Goal: Task Accomplishment & Management: Manage account settings

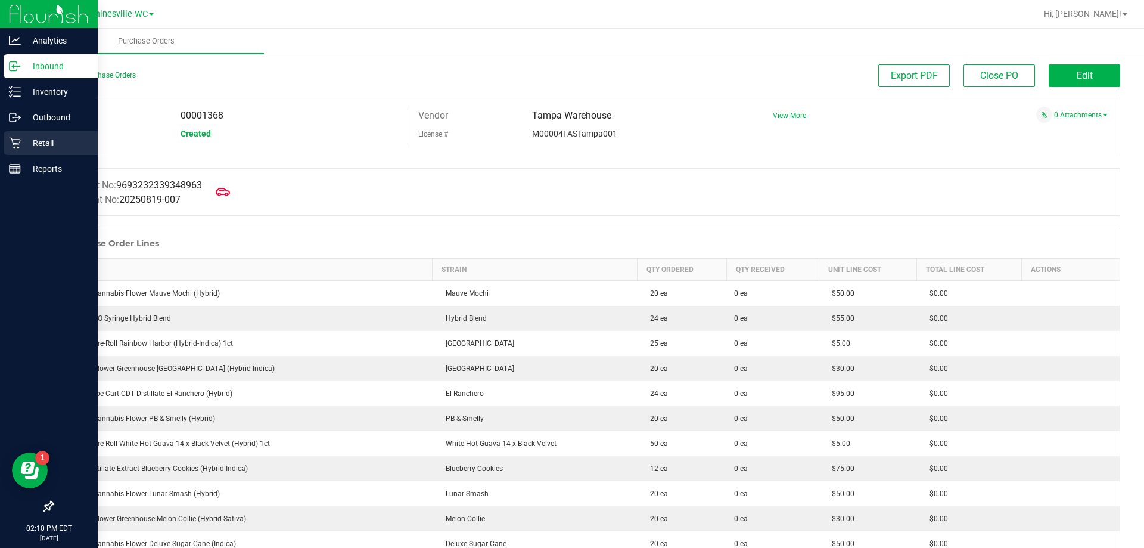
click at [27, 151] on div "Retail" at bounding box center [51, 143] width 94 height 24
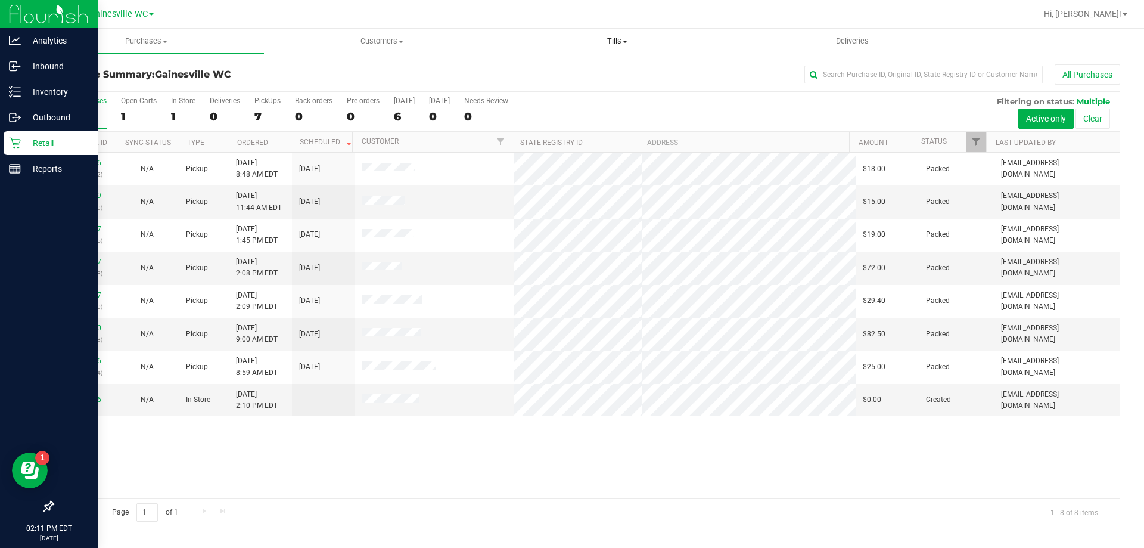
click at [628, 36] on span "Tills" at bounding box center [617, 41] width 234 height 11
click at [621, 75] on li "Manage tills" at bounding box center [616, 72] width 235 height 14
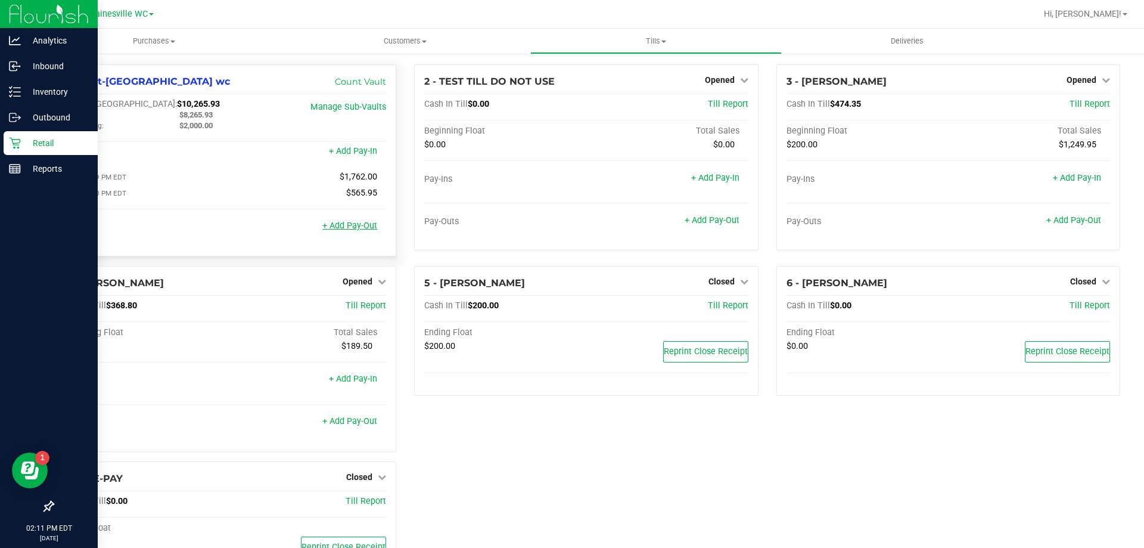
click at [353, 226] on link "+ Add Pay-Out" at bounding box center [349, 225] width 55 height 10
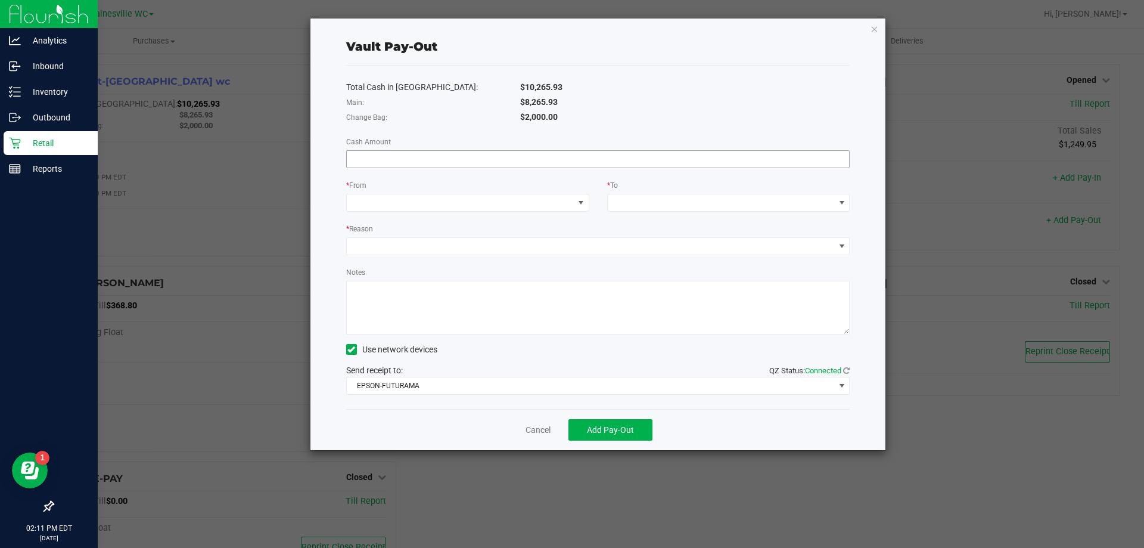
click at [401, 157] on input at bounding box center [598, 159] width 503 height 17
type input "$8,265.93"
click at [524, 200] on span at bounding box center [460, 202] width 227 height 17
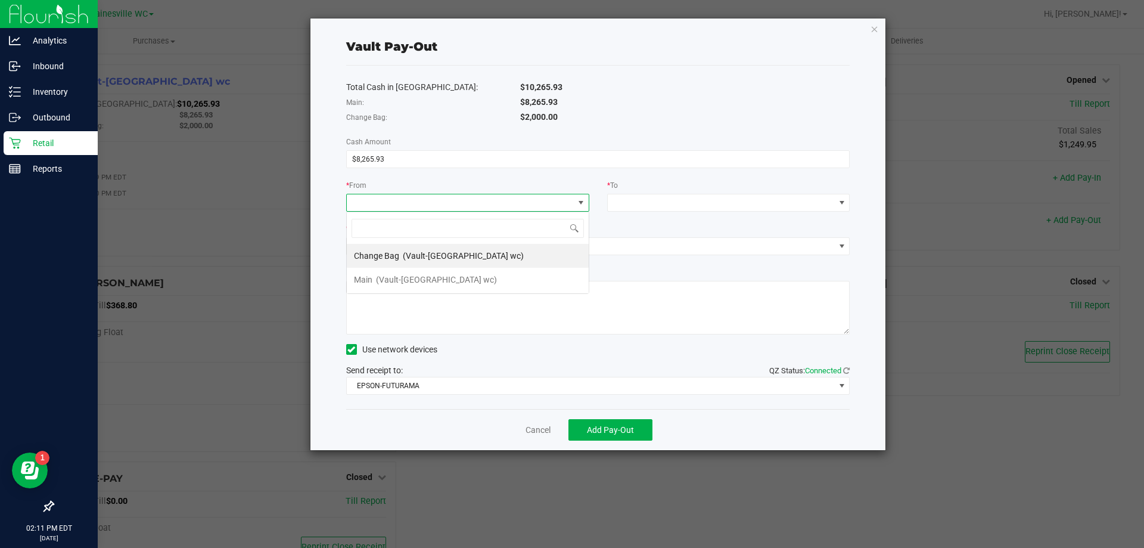
scroll to position [18, 243]
click at [444, 276] on span "(Vault-[GEOGRAPHIC_DATA] wc)" at bounding box center [436, 280] width 121 height 10
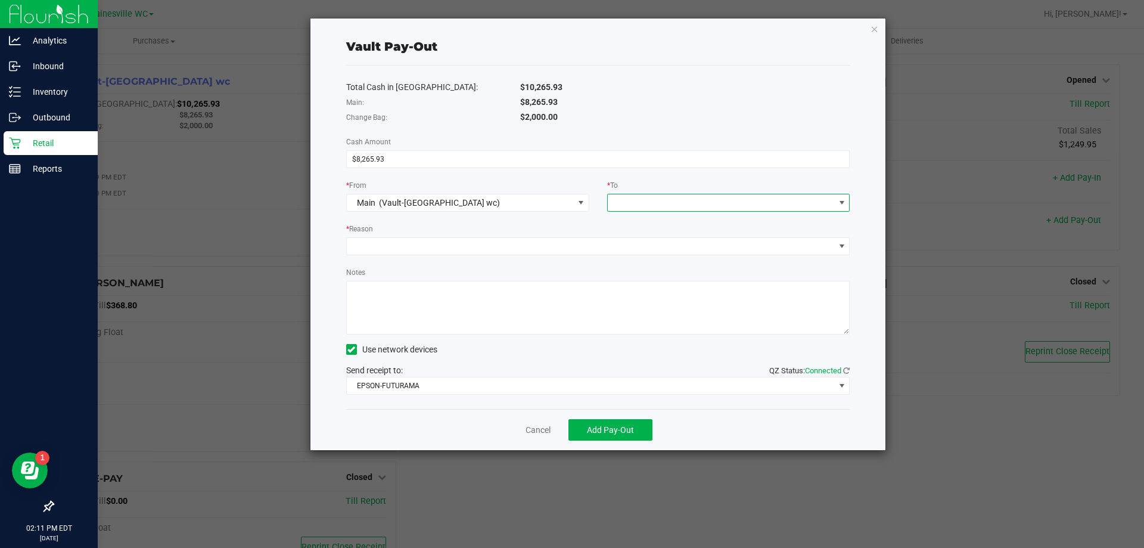
click at [648, 207] on span at bounding box center [721, 202] width 227 height 17
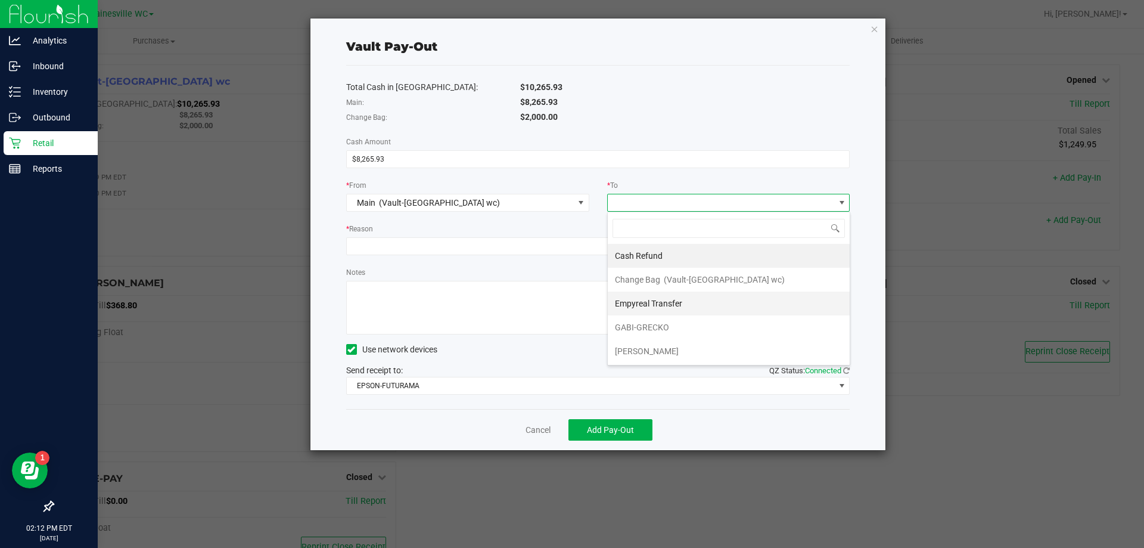
click at [654, 299] on span "Empyreal Transfer" at bounding box center [648, 304] width 67 height 10
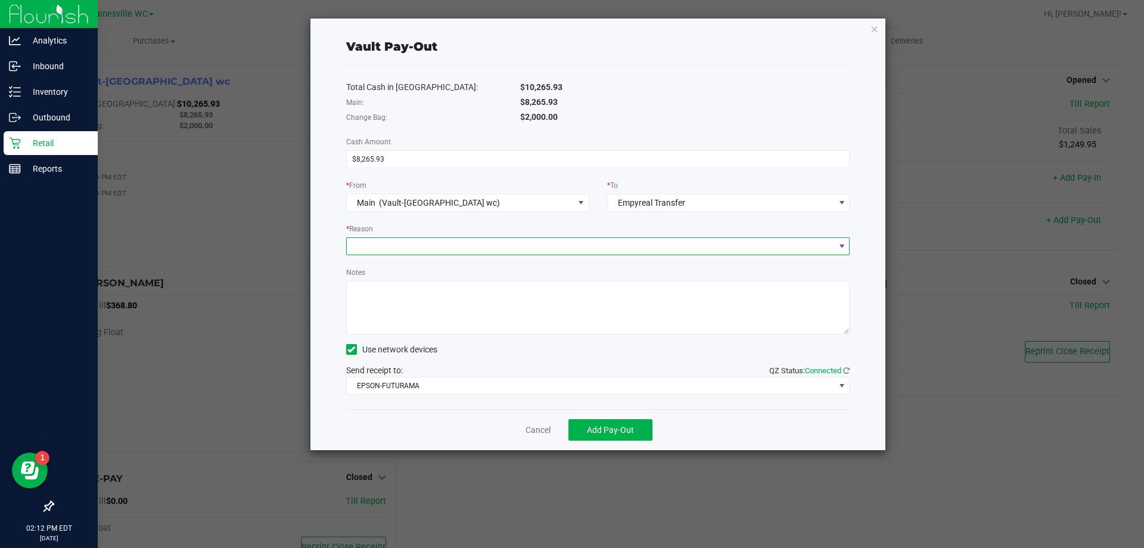
click at [598, 244] on span at bounding box center [591, 246] width 488 height 17
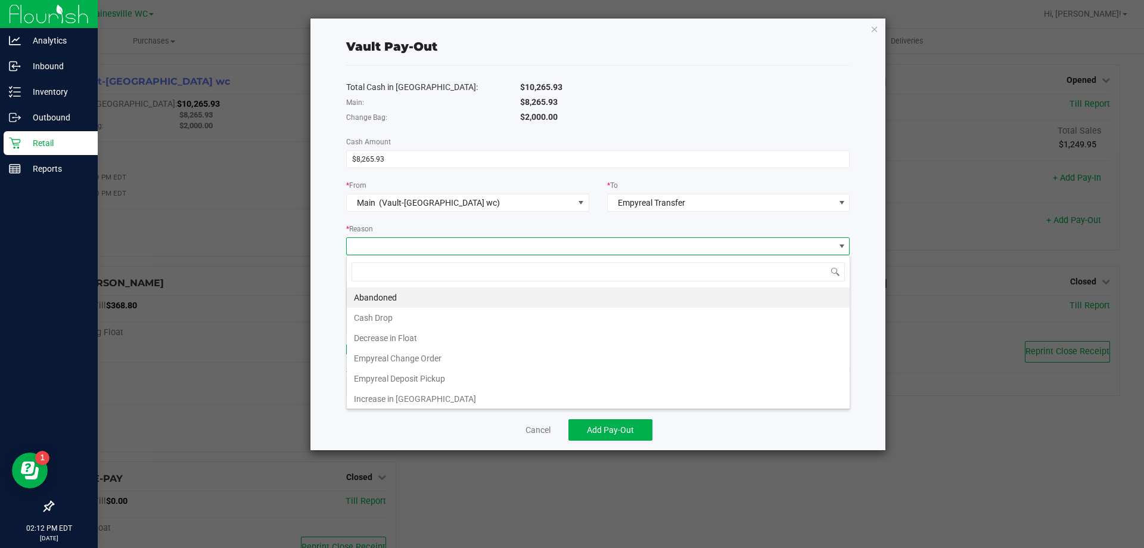
scroll to position [18, 504]
click at [477, 374] on li "Empyreal Deposit Pickup" at bounding box center [598, 378] width 503 height 20
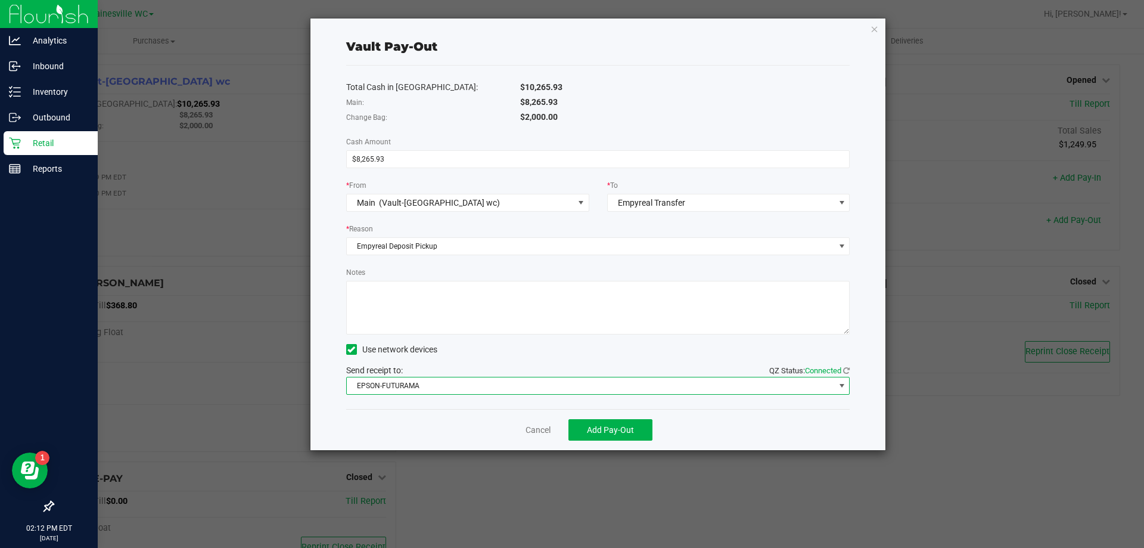
click at [471, 386] on span "EPSON-FUTURAMA" at bounding box center [591, 385] width 488 height 17
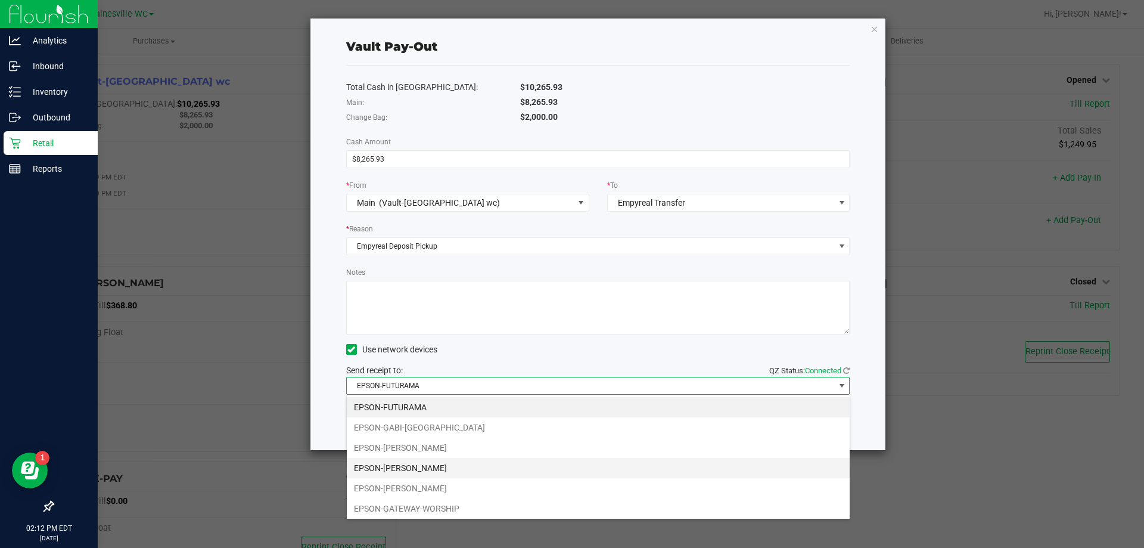
click at [442, 465] on li "EPSON-[PERSON_NAME]" at bounding box center [598, 468] width 503 height 20
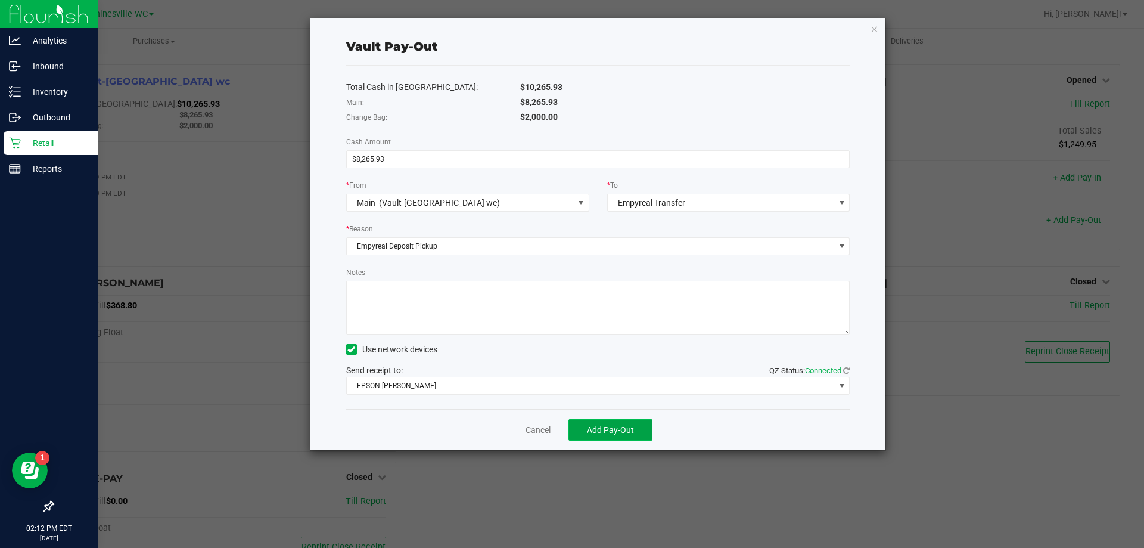
click at [613, 428] on span "Add Pay-Out" at bounding box center [610, 430] width 47 height 10
click at [524, 431] on link "Dismiss" at bounding box center [534, 430] width 29 height 13
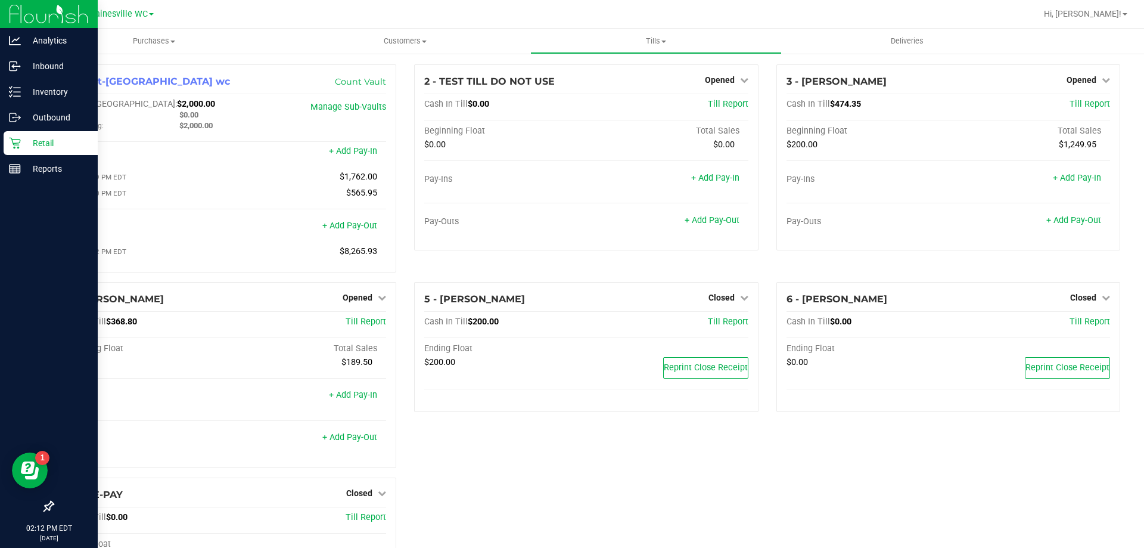
click at [35, 144] on p "Retail" at bounding box center [57, 143] width 72 height 14
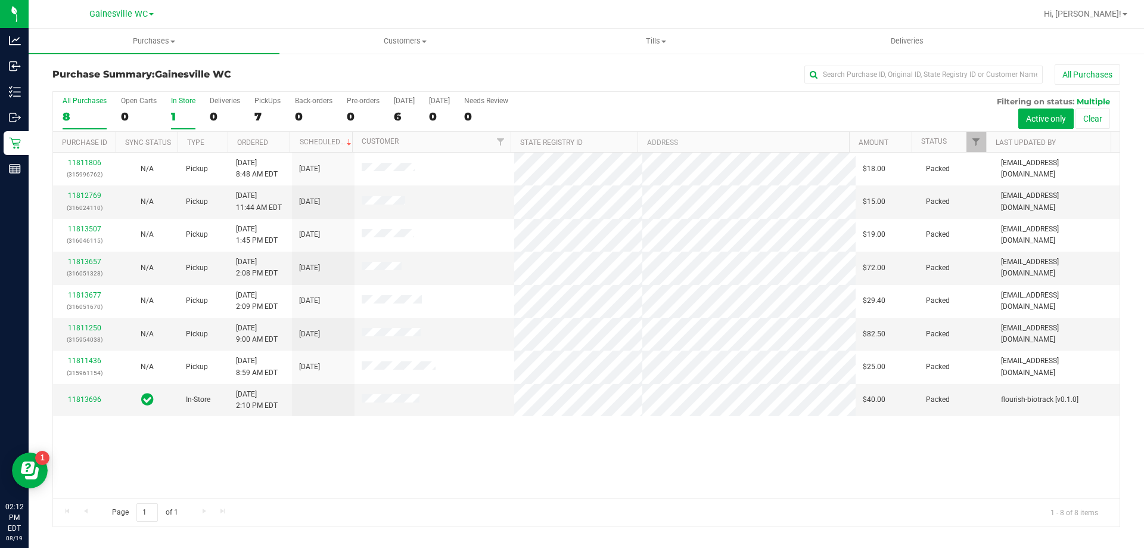
click at [182, 125] on label "In Store 1" at bounding box center [183, 113] width 24 height 33
click at [0, 0] on input "In Store 1" at bounding box center [0, 0] width 0 height 0
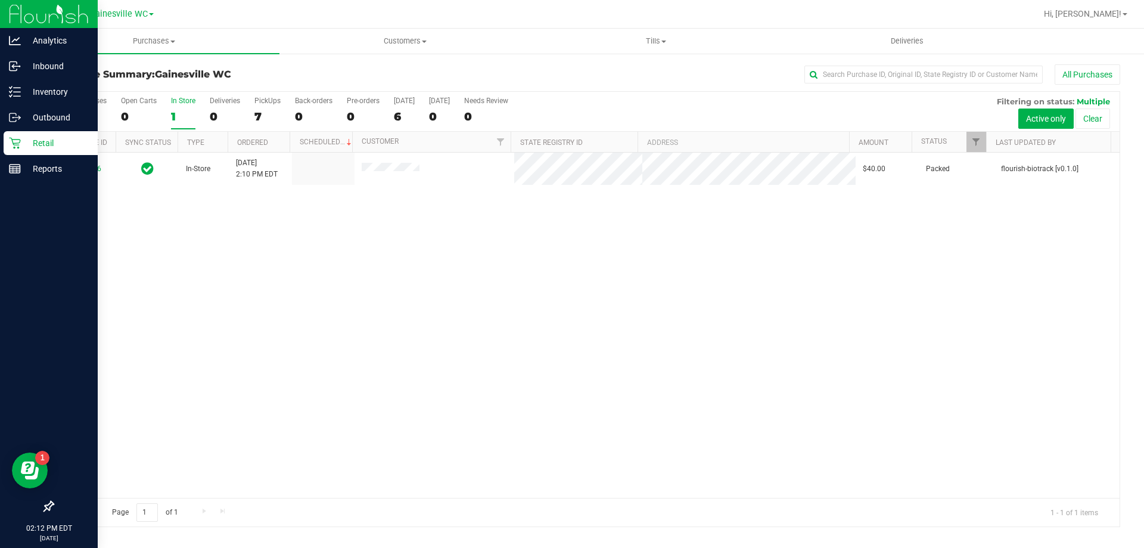
click at [10, 136] on div "Retail" at bounding box center [51, 143] width 94 height 24
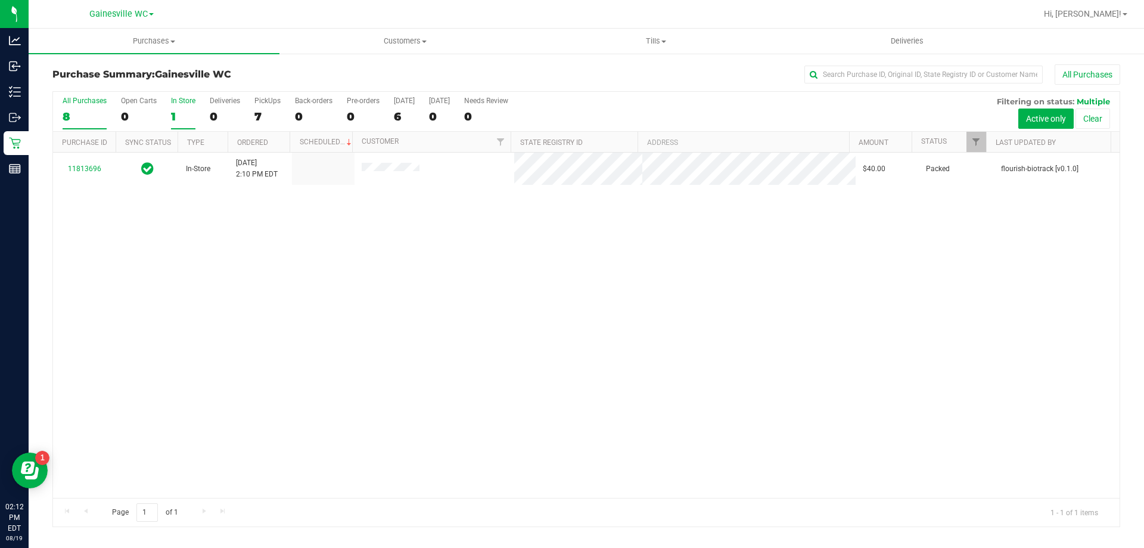
click at [82, 119] on div "8" at bounding box center [85, 117] width 44 height 14
click at [0, 0] on input "All Purchases 8" at bounding box center [0, 0] width 0 height 0
